Goal: Navigation & Orientation: Find specific page/section

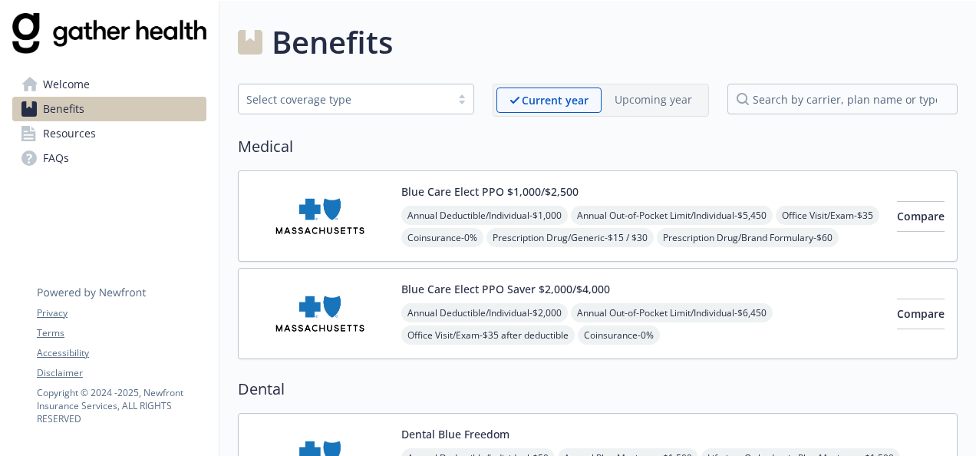
click at [139, 110] on link "Benefits" at bounding box center [109, 109] width 194 height 25
click at [138, 132] on link "Resources" at bounding box center [109, 133] width 194 height 25
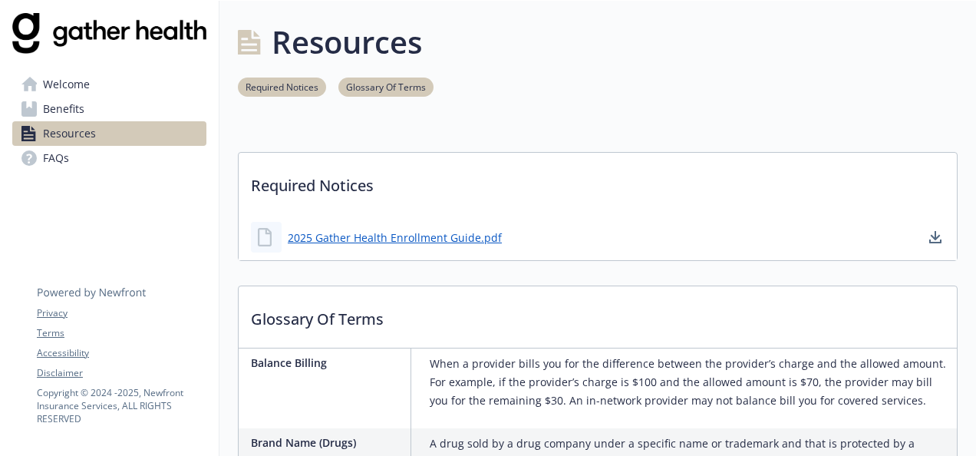
click at [153, 87] on link "Welcome" at bounding box center [109, 84] width 194 height 25
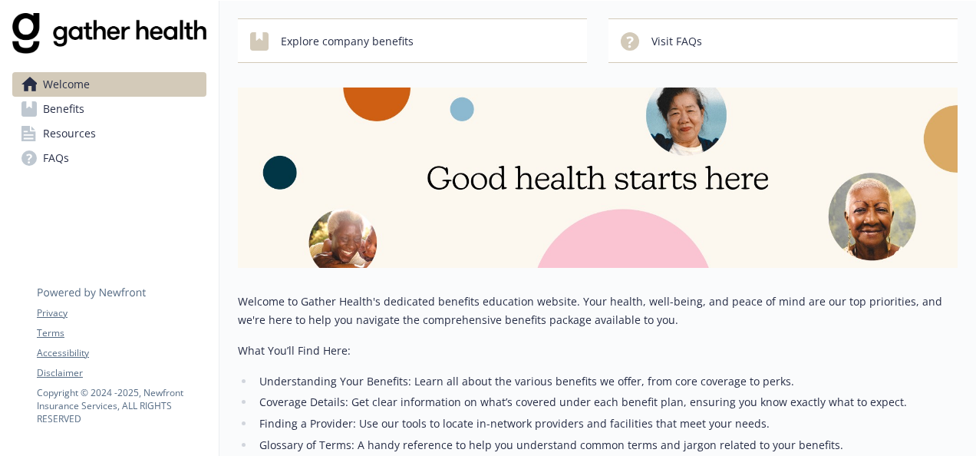
scroll to position [322, 0]
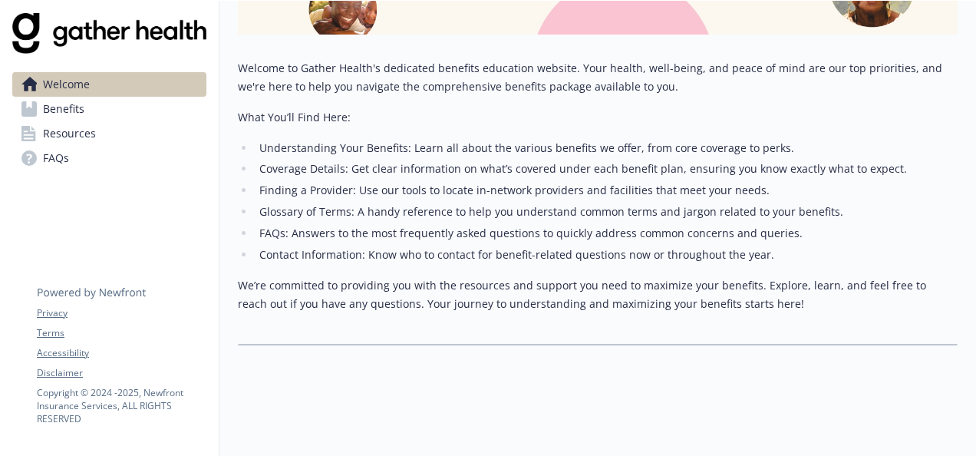
click at [59, 114] on span "Benefits" at bounding box center [63, 109] width 41 height 25
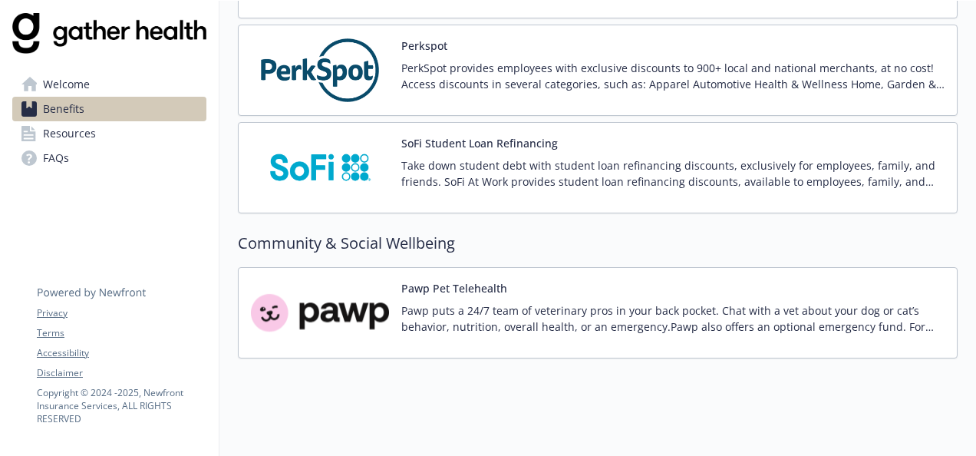
scroll to position [2197, 0]
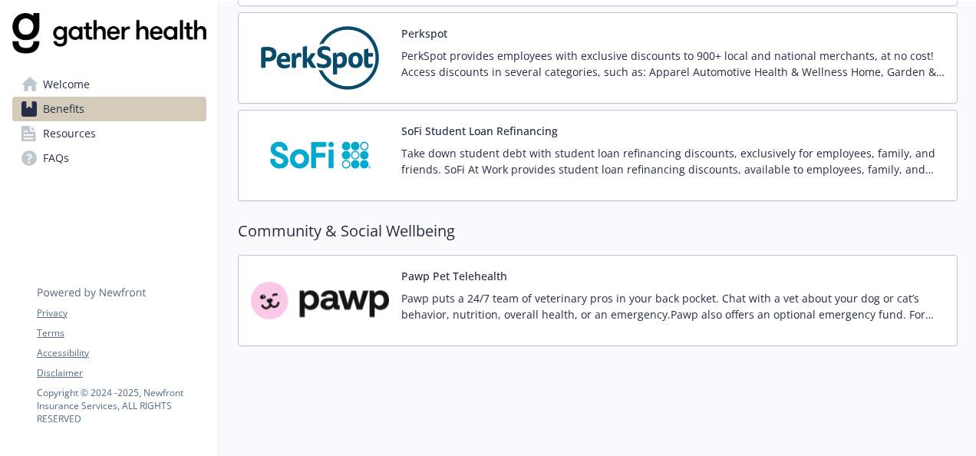
click at [582, 48] on p "PerkSpot provides employees with exclusive discounts to 900+ local and national…" at bounding box center [672, 64] width 543 height 32
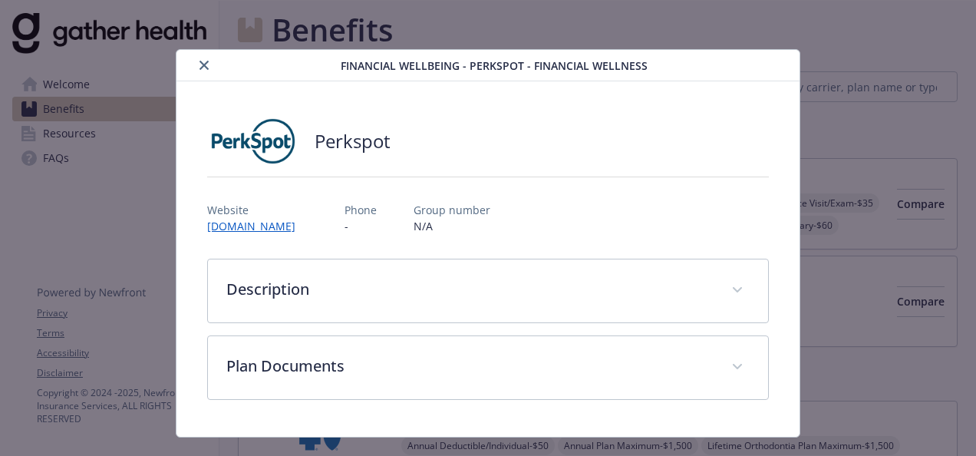
scroll to position [2197, 0]
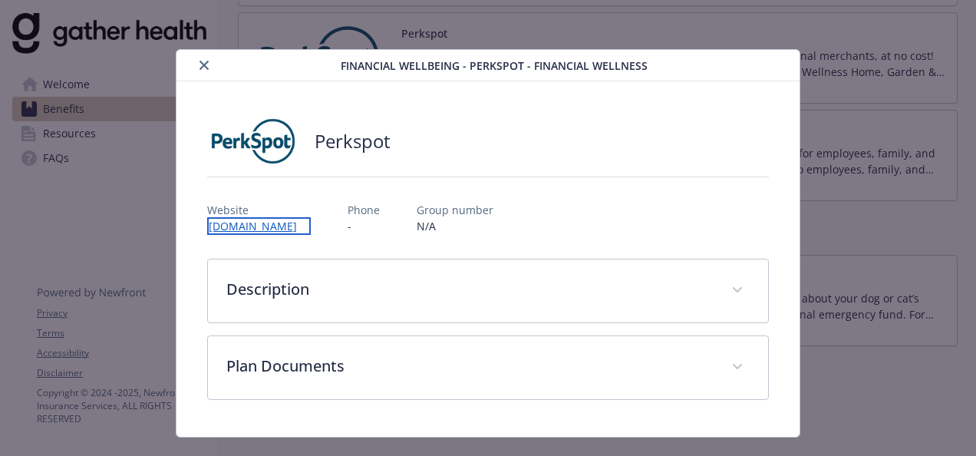
click at [311, 224] on link "[DOMAIN_NAME]" at bounding box center [259, 226] width 104 height 18
click at [272, 218] on link "[DOMAIN_NAME]" at bounding box center [259, 226] width 104 height 18
click at [209, 60] on button "close" at bounding box center [204, 65] width 18 height 18
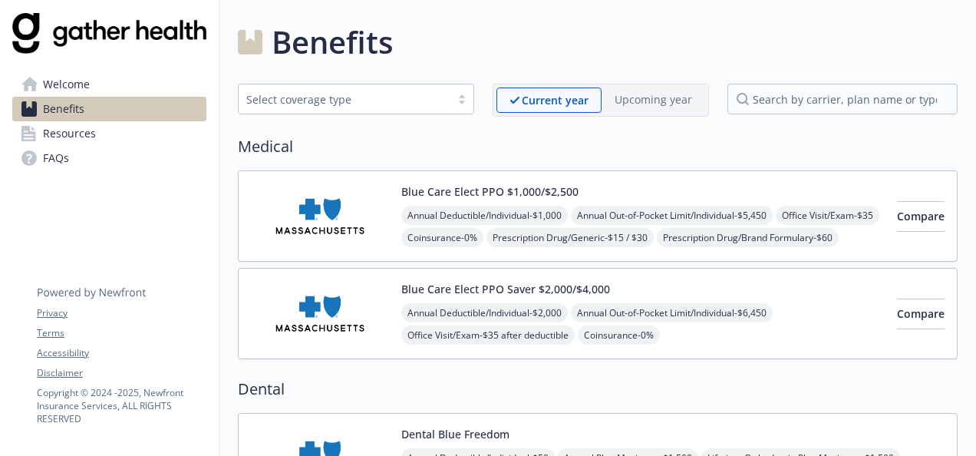
click at [92, 130] on span "Resources" at bounding box center [69, 133] width 53 height 25
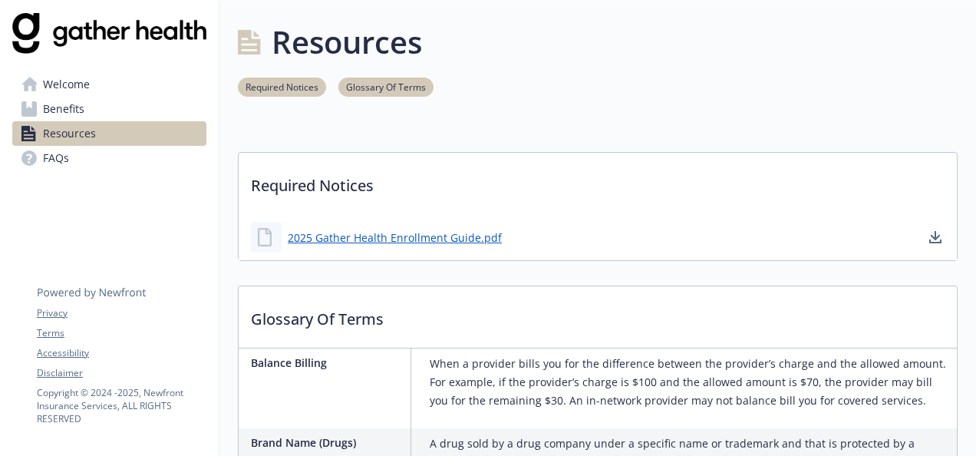
click at [106, 77] on link "Welcome" at bounding box center [109, 84] width 194 height 25
